Goal: Information Seeking & Learning: Learn about a topic

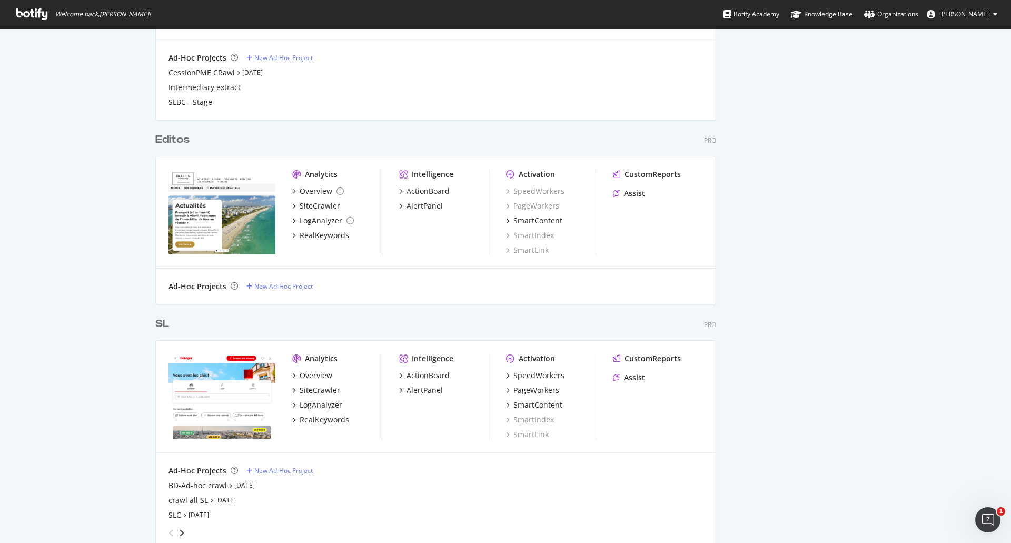
scroll to position [618, 0]
click at [250, 239] on img "grid" at bounding box center [222, 211] width 107 height 85
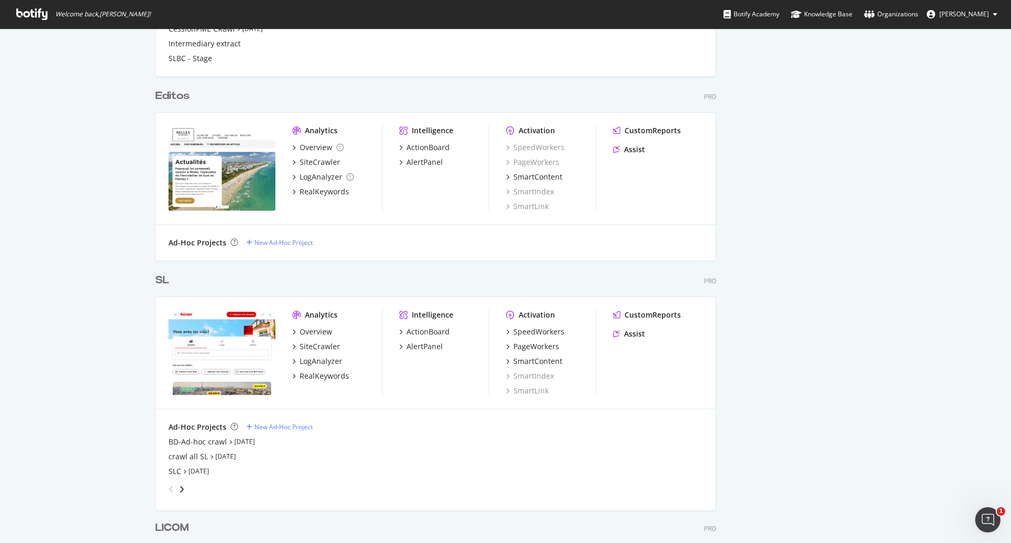
scroll to position [662, 0]
click at [324, 163] on div "SiteCrawler" at bounding box center [320, 161] width 41 height 11
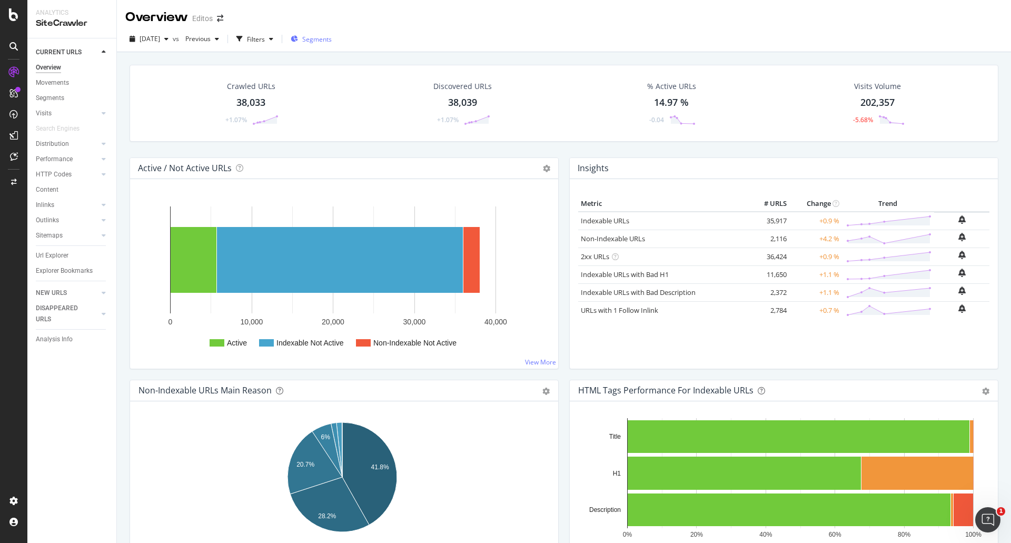
click at [332, 39] on span "Segments" at bounding box center [316, 39] width 29 height 9
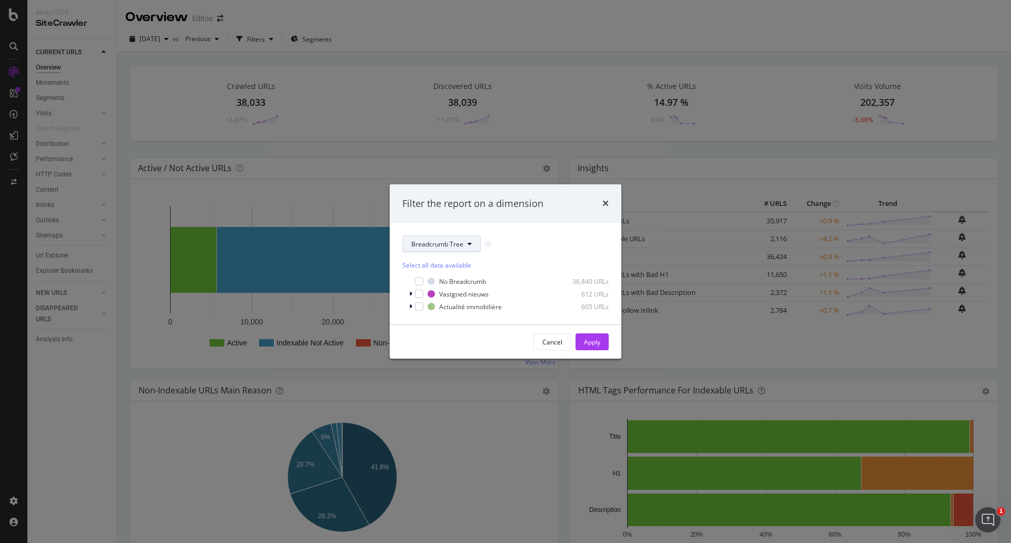
click at [440, 242] on span "Breadcrumb Tree" at bounding box center [437, 244] width 52 height 9
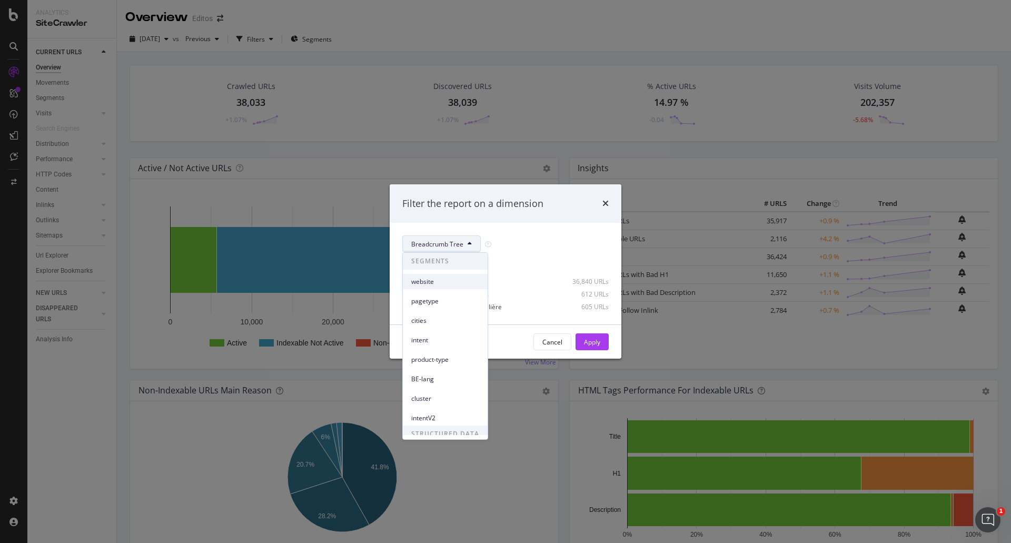
click at [434, 285] on span "website" at bounding box center [445, 281] width 68 height 9
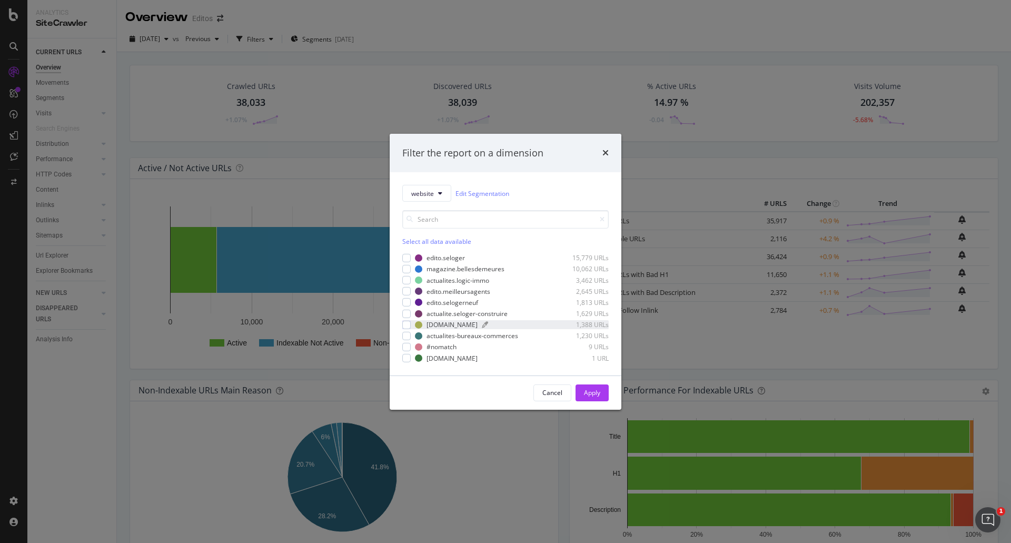
click at [434, 321] on div "[DOMAIN_NAME]" at bounding box center [452, 324] width 51 height 9
click at [599, 389] on div "Apply" at bounding box center [592, 392] width 16 height 9
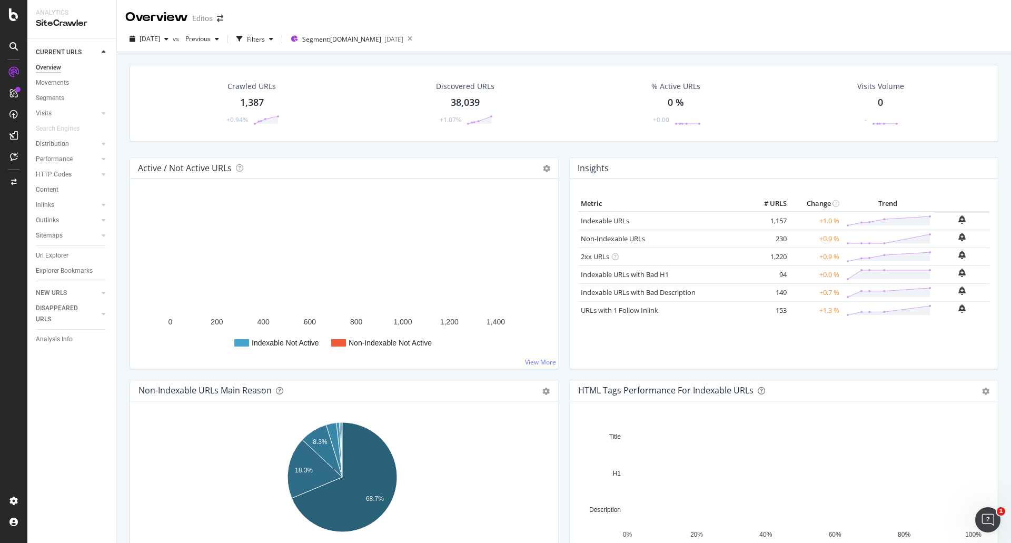
scroll to position [53, 0]
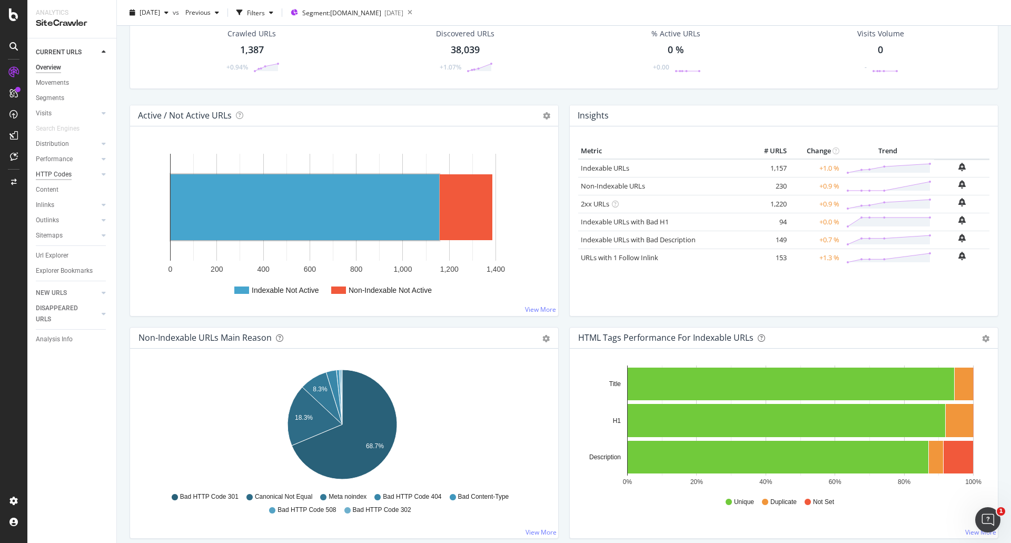
click at [57, 174] on div "HTTP Codes" at bounding box center [54, 174] width 36 height 11
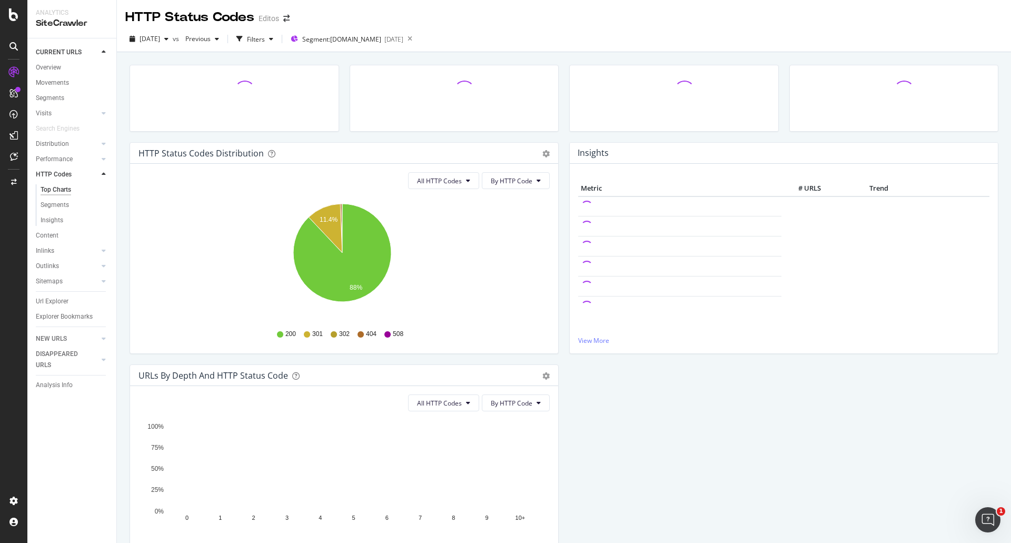
scroll to position [81, 0]
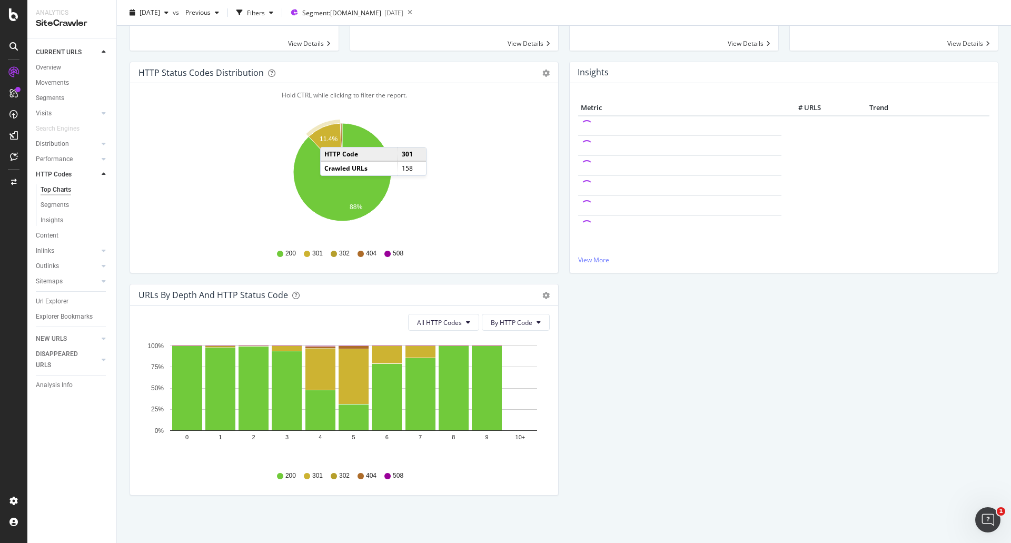
click at [331, 136] on text "11.4%" at bounding box center [329, 139] width 18 height 7
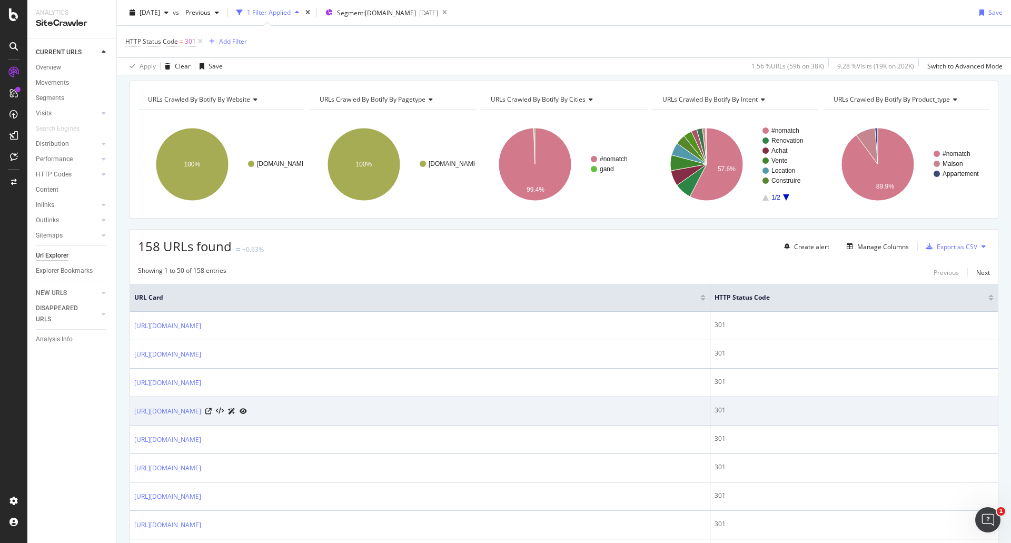
scroll to position [53, 0]
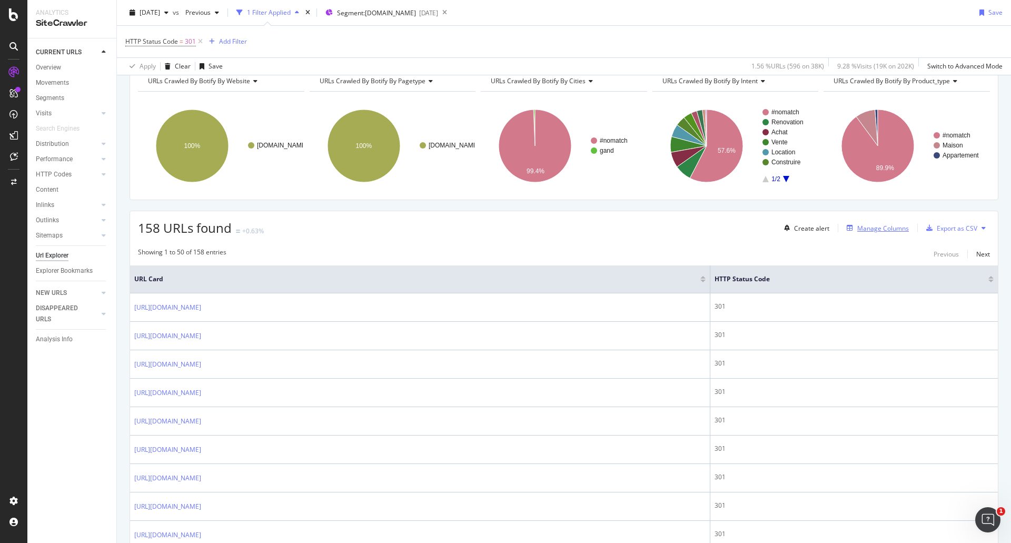
click at [866, 230] on div "Manage Columns" at bounding box center [883, 228] width 52 height 9
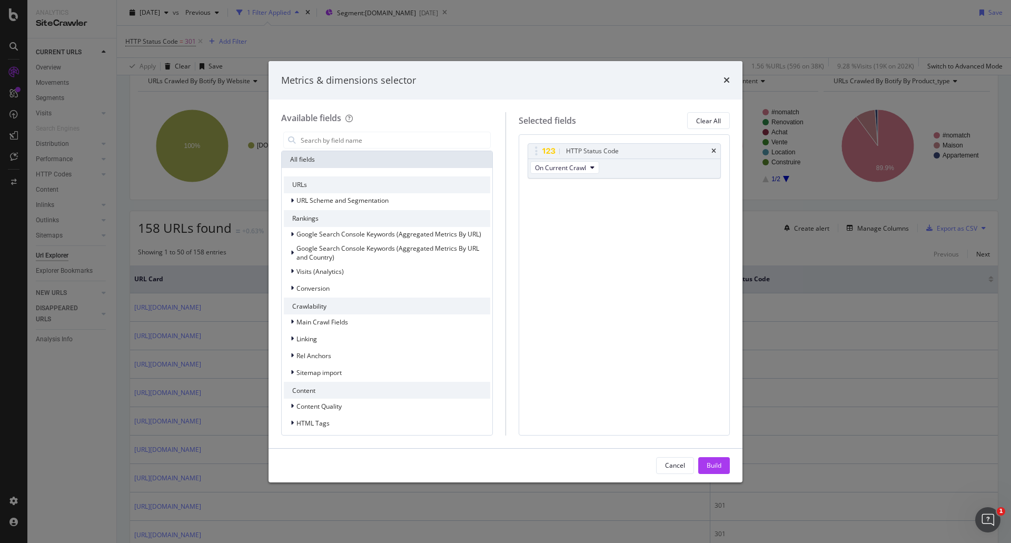
click at [598, 34] on div "Metrics & dimensions selector Available fields All fields URLs URL Scheme and S…" at bounding box center [505, 271] width 1011 height 543
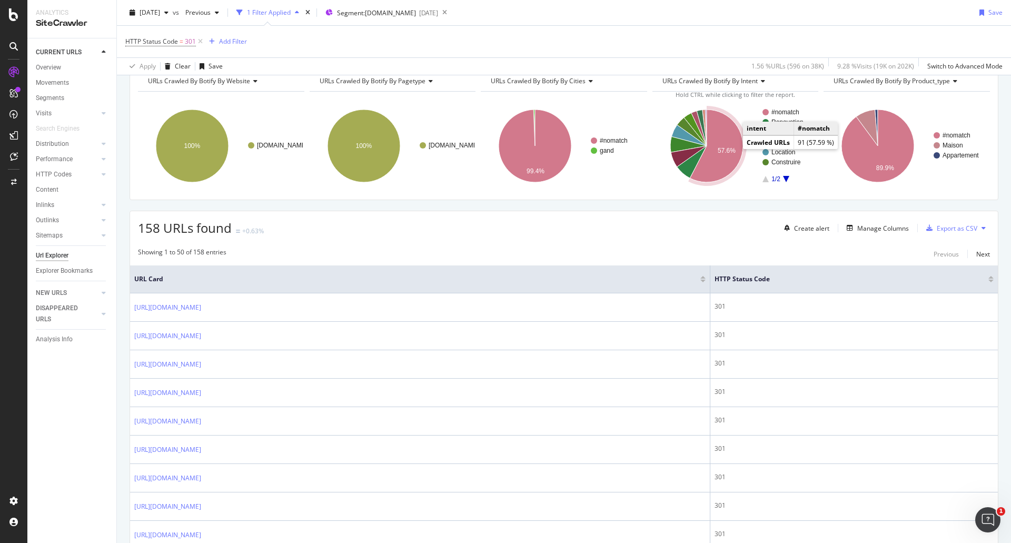
click at [723, 141] on icon "A chart." at bounding box center [716, 146] width 53 height 73
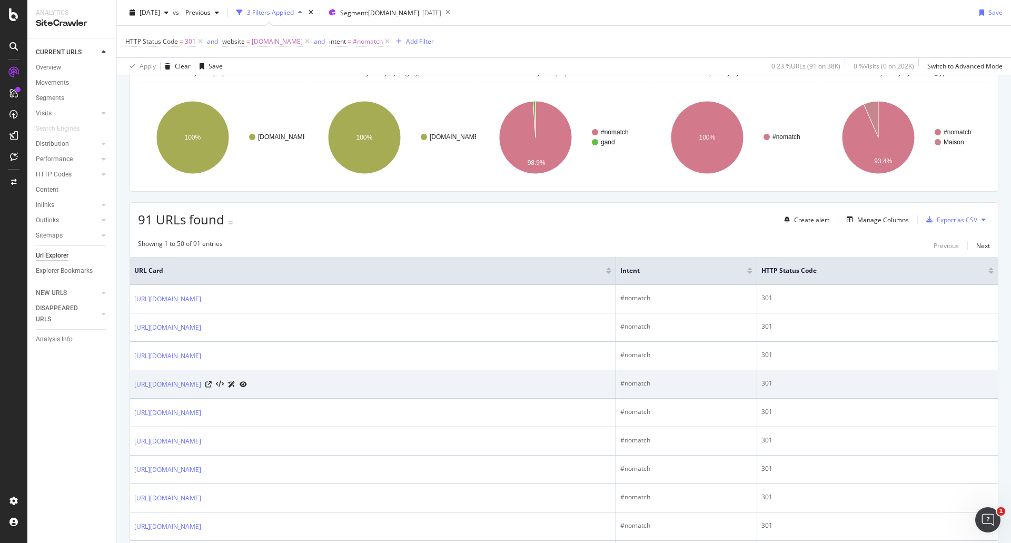
scroll to position [211, 0]
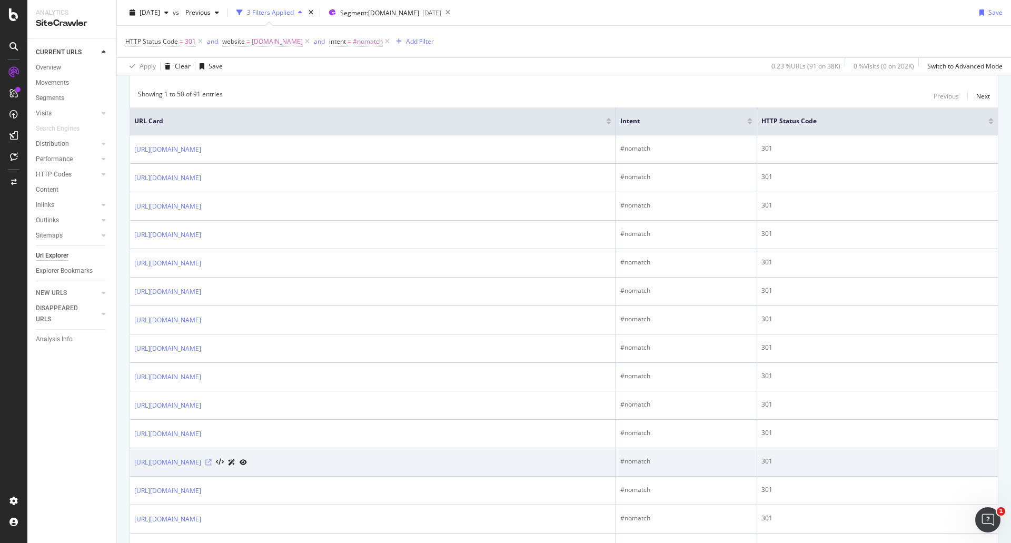
click at [212, 463] on icon at bounding box center [208, 462] width 6 height 6
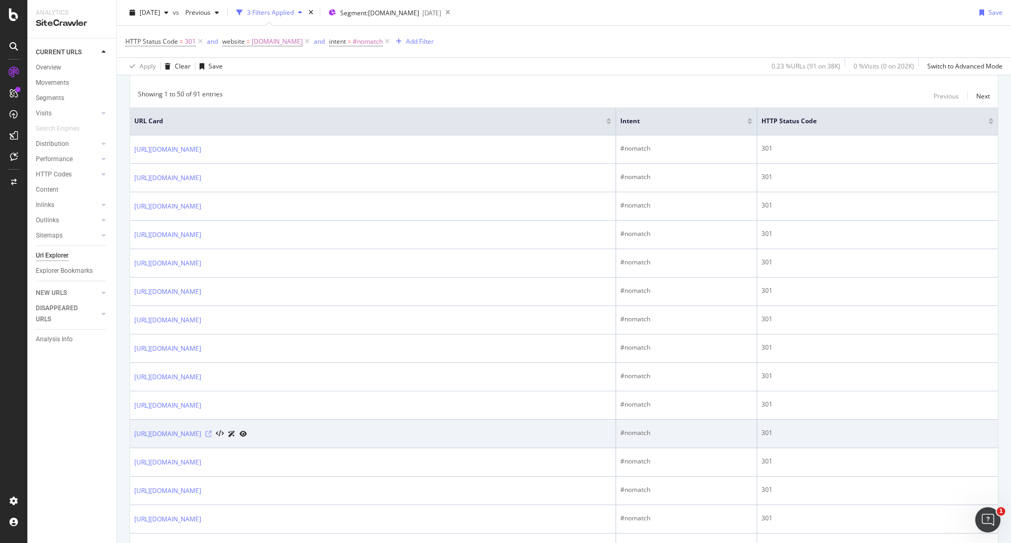
click at [212, 433] on icon at bounding box center [208, 434] width 6 height 6
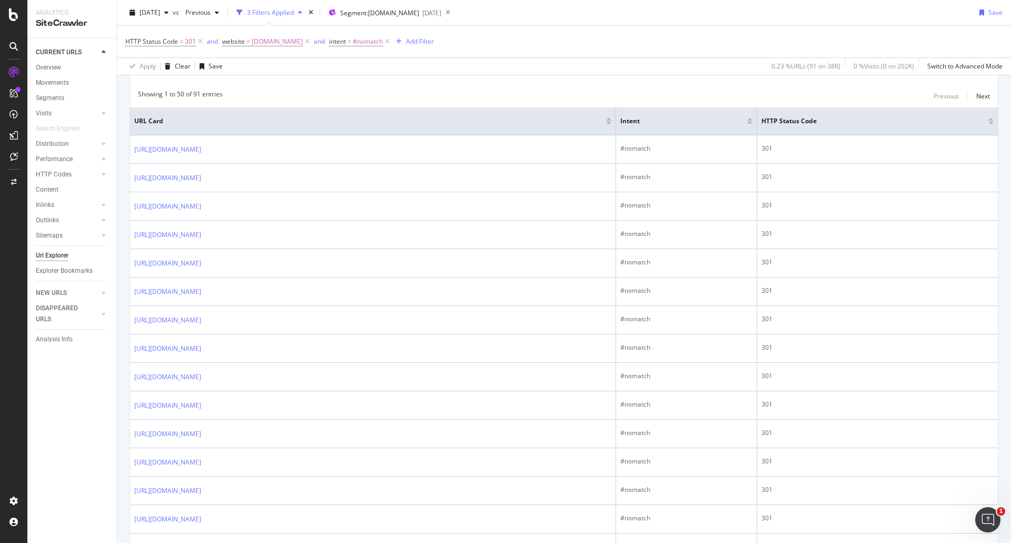
scroll to position [632, 0]
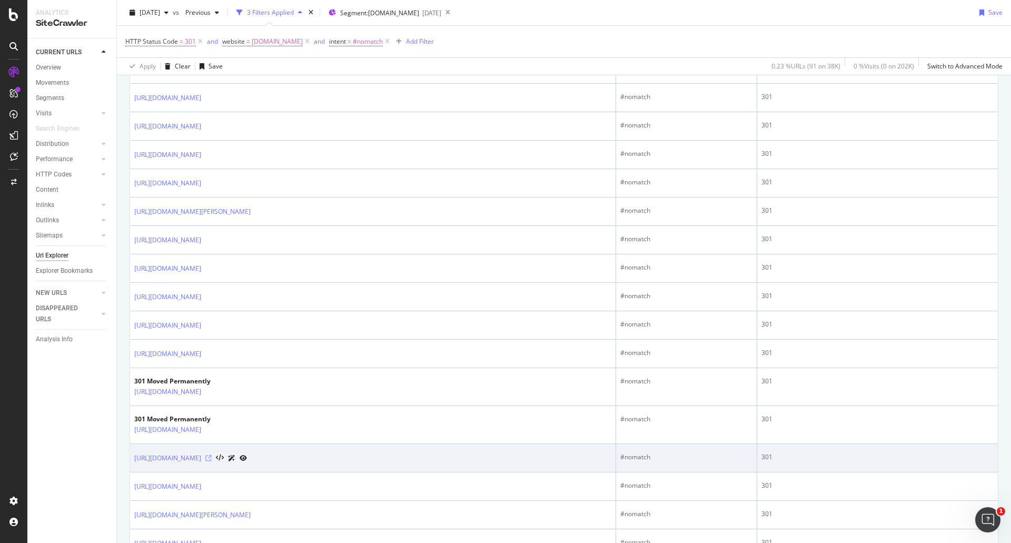
click at [212, 459] on icon at bounding box center [208, 458] width 6 height 6
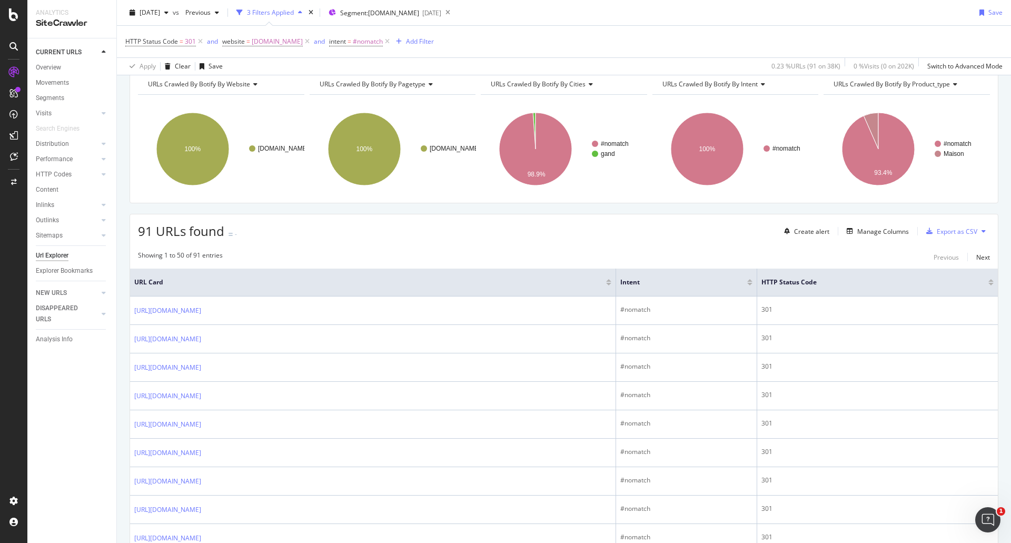
scroll to position [0, 0]
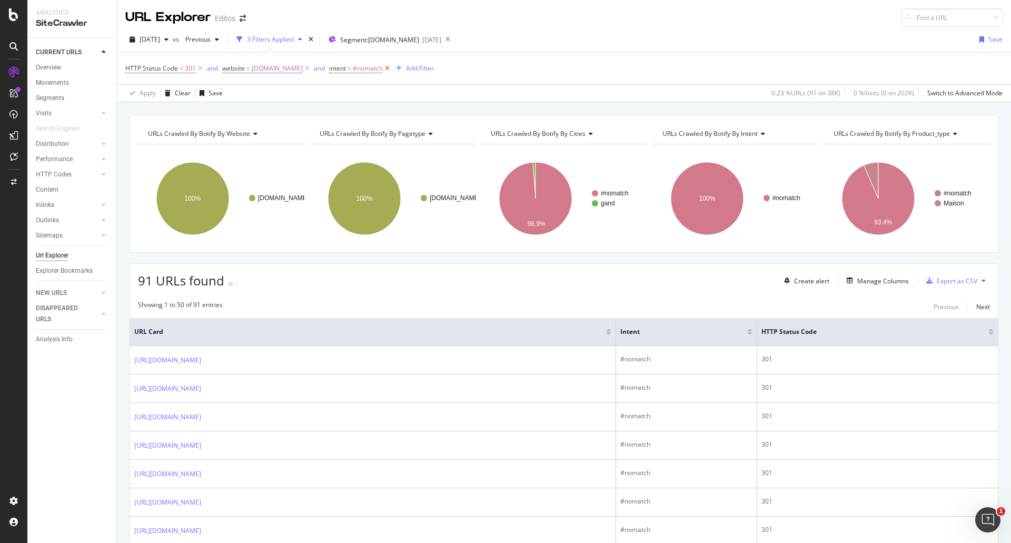
click at [391, 68] on icon at bounding box center [387, 68] width 9 height 11
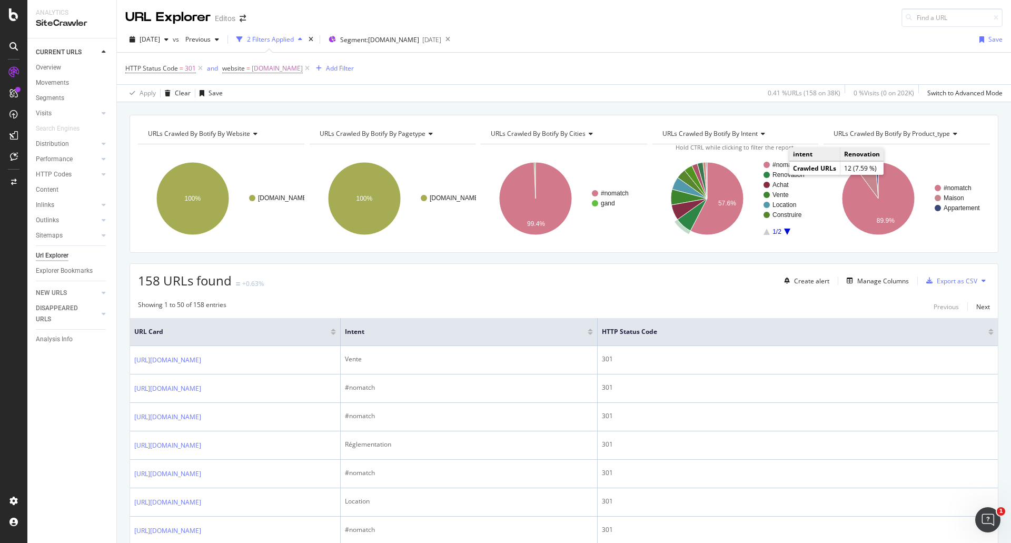
click at [781, 175] on text "Renovation" at bounding box center [789, 174] width 32 height 7
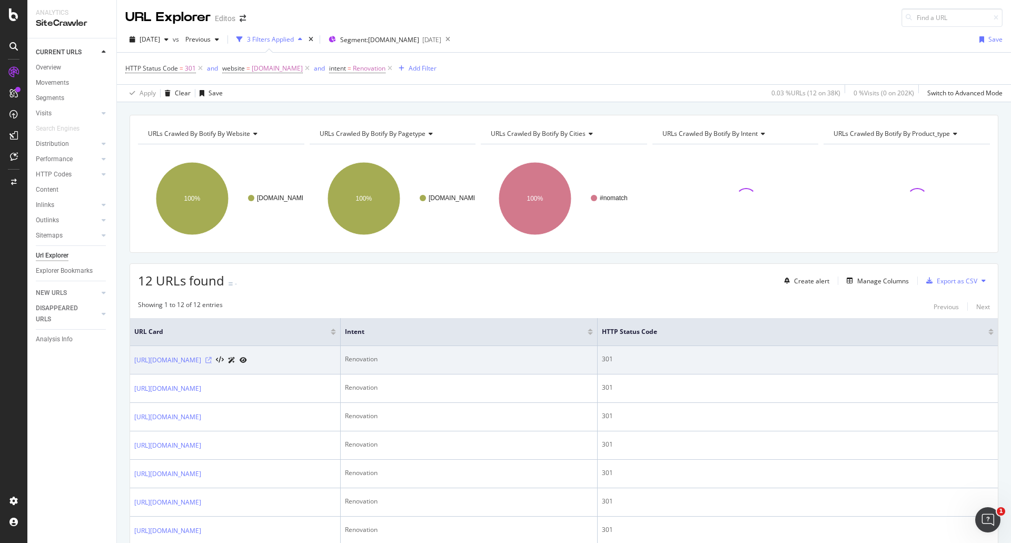
click at [212, 359] on icon at bounding box center [208, 360] width 6 height 6
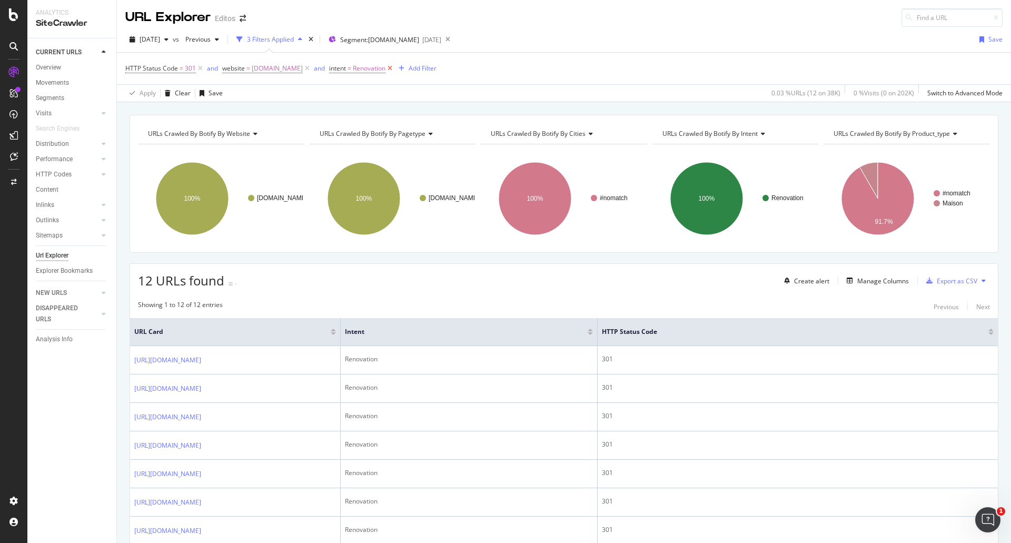
click at [393, 66] on icon at bounding box center [390, 68] width 9 height 11
